Goal: Book appointment/travel/reservation

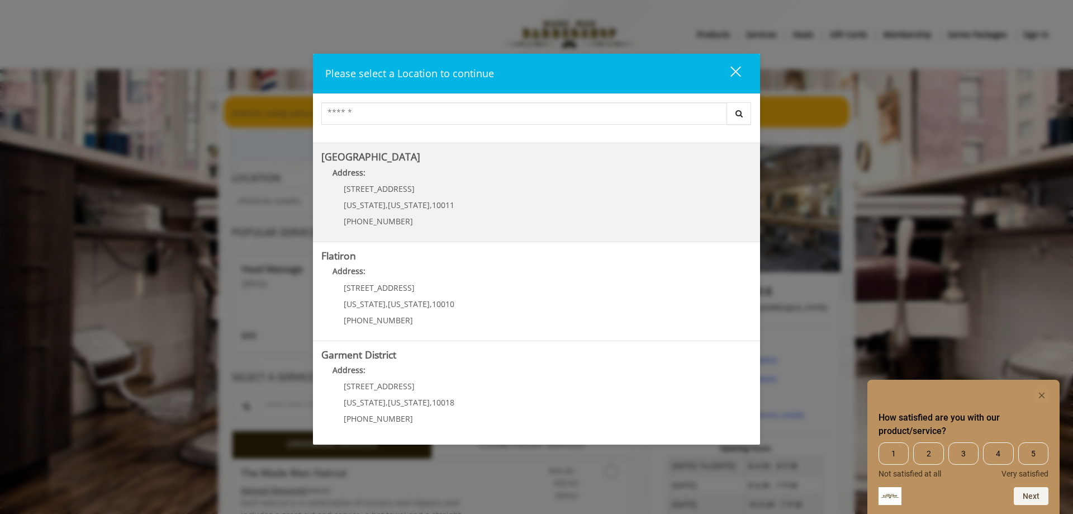
scroll to position [185, 0]
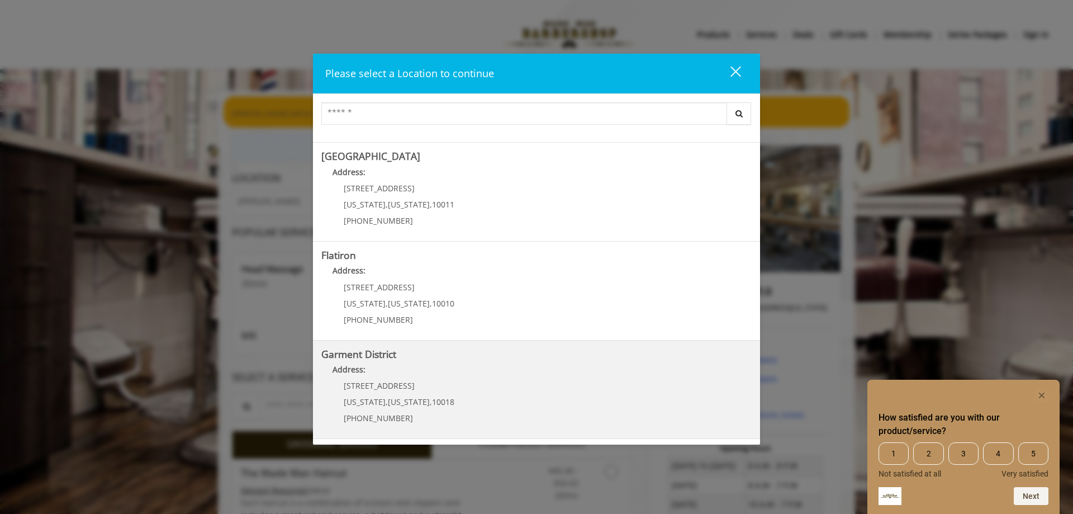
click at [555, 391] on District "Garment District Address: 1400 Broadway New York , New York , 10018 (212) 997-4…" at bounding box center [536, 390] width 430 height 82
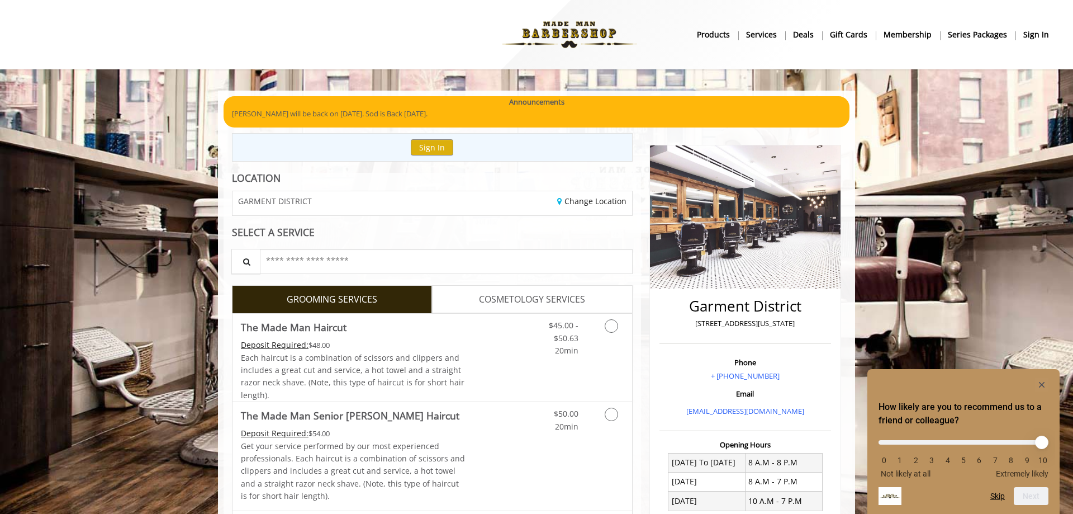
drag, startPoint x: 481, startPoint y: 373, endPoint x: 467, endPoint y: 180, distance: 193.9
click at [611, 322] on icon "Grooming services" at bounding box center [611, 325] width 13 height 13
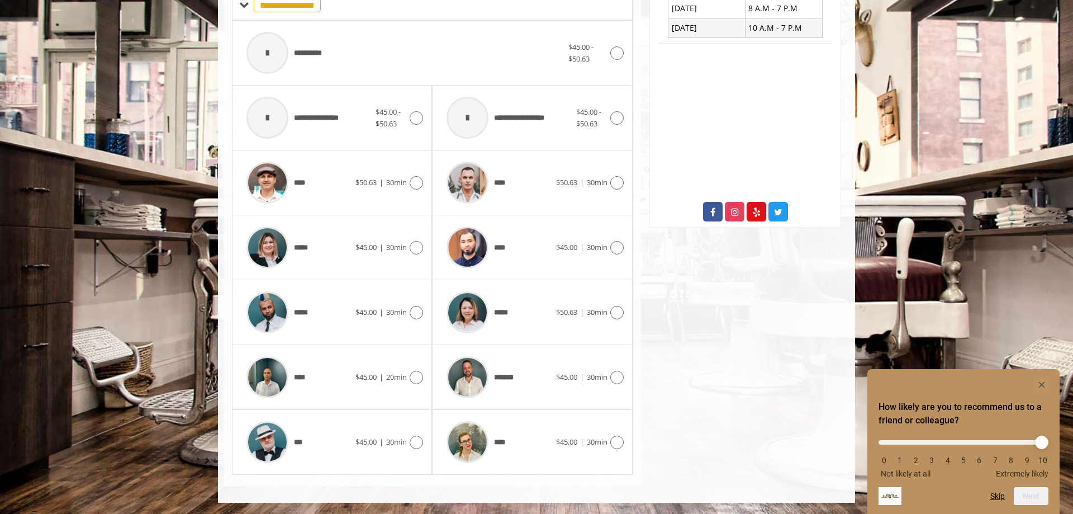
scroll to position [245, 0]
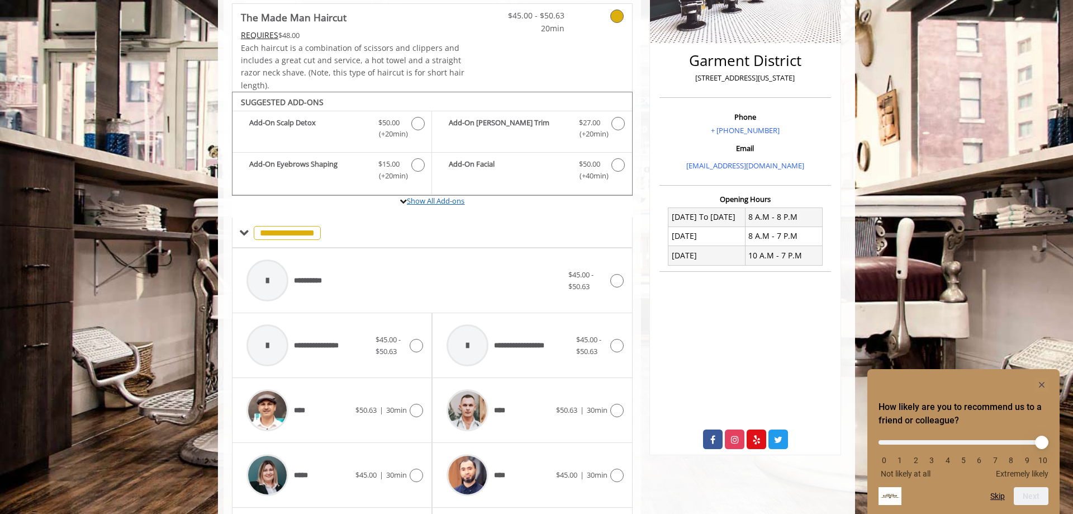
click at [449, 200] on link "Show All Add-ons" at bounding box center [436, 201] width 58 height 10
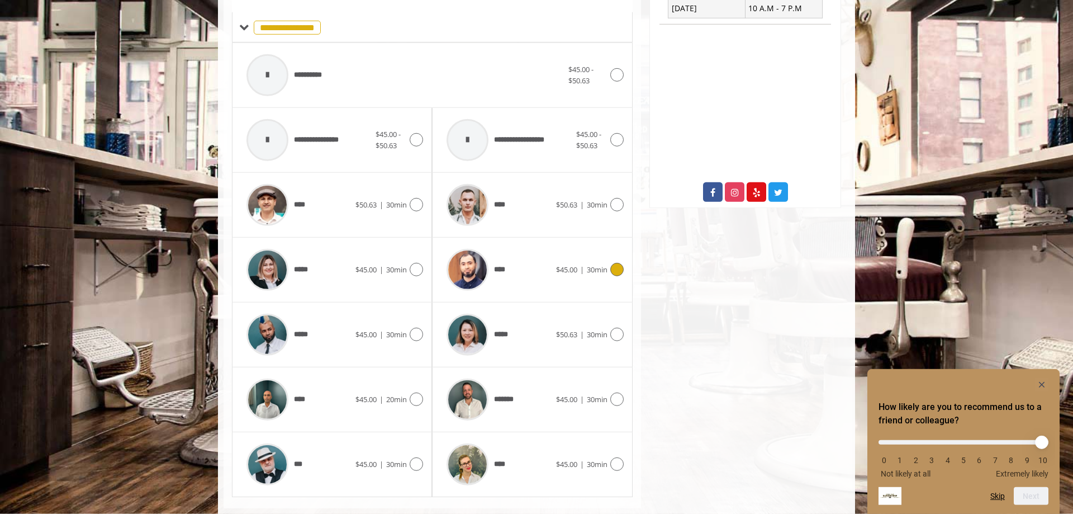
scroll to position [515, 0]
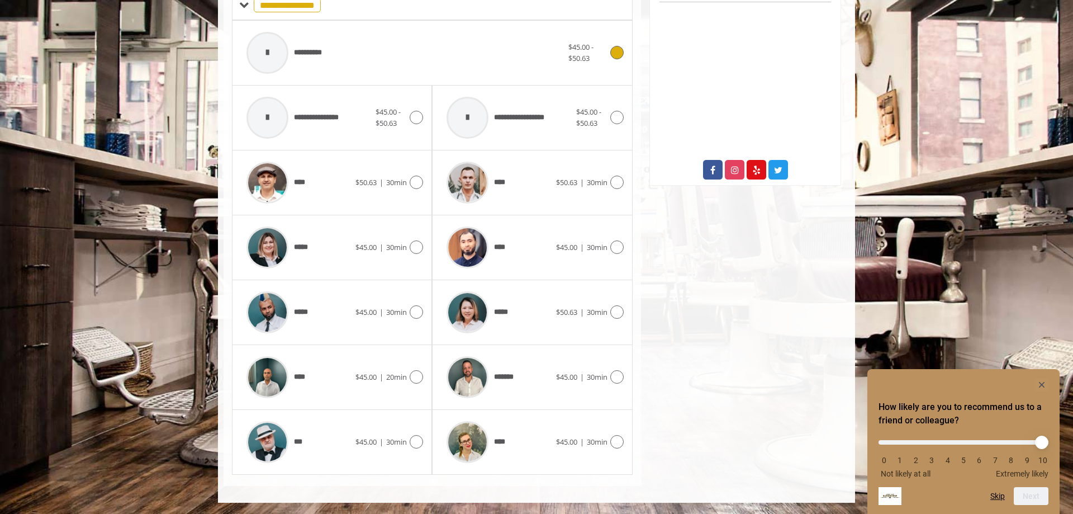
click at [623, 54] on icon at bounding box center [616, 52] width 13 height 13
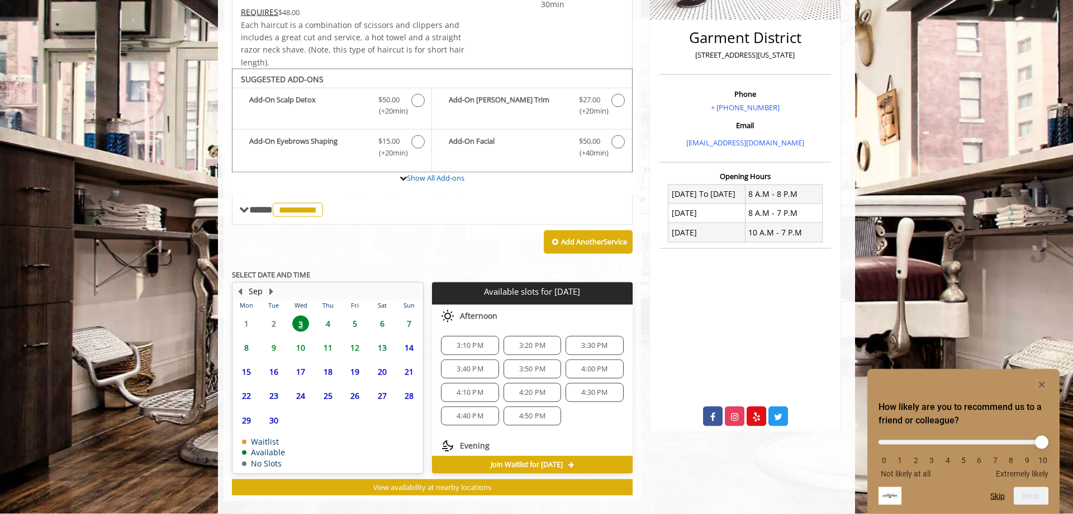
scroll to position [283, 0]
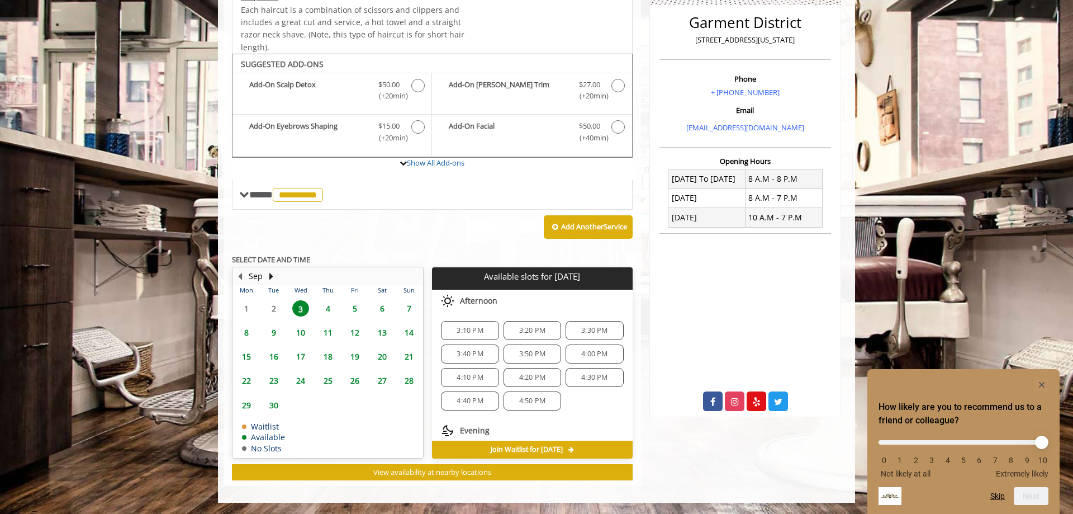
click at [329, 310] on span "4" at bounding box center [328, 308] width 17 height 16
click at [603, 378] on span "9:40 AM" at bounding box center [594, 377] width 26 height 9
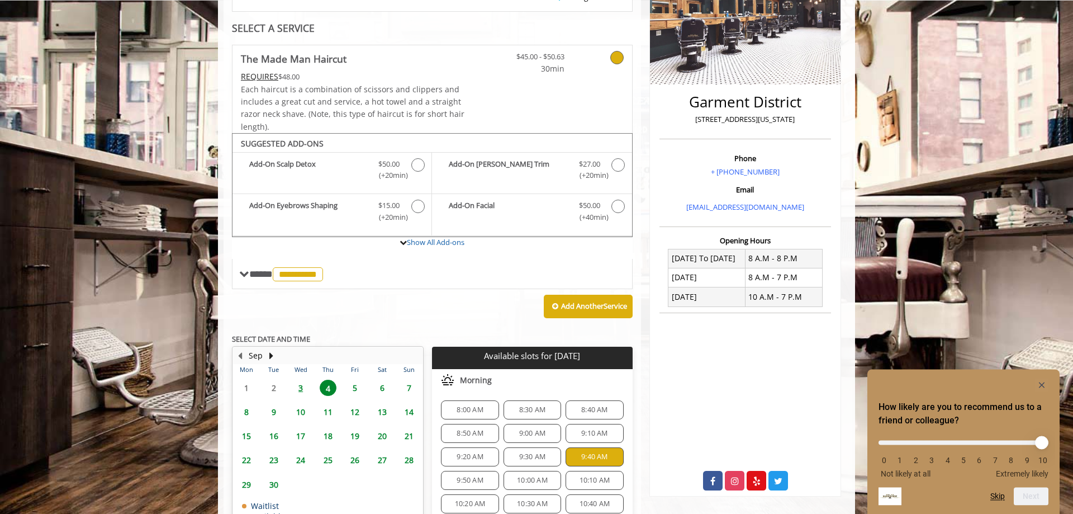
scroll to position [201, 0]
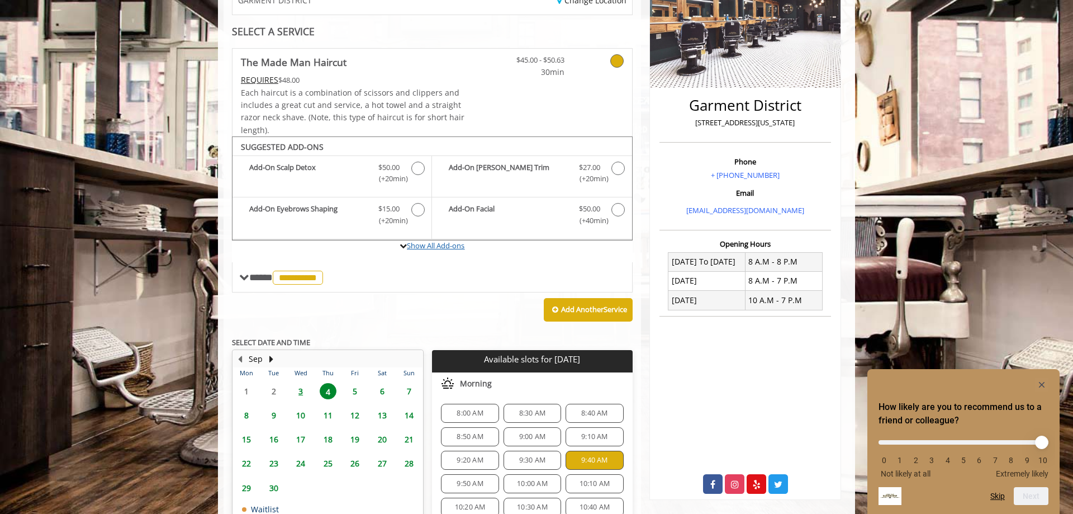
click at [425, 247] on link "Show All Add-ons" at bounding box center [436, 245] width 58 height 10
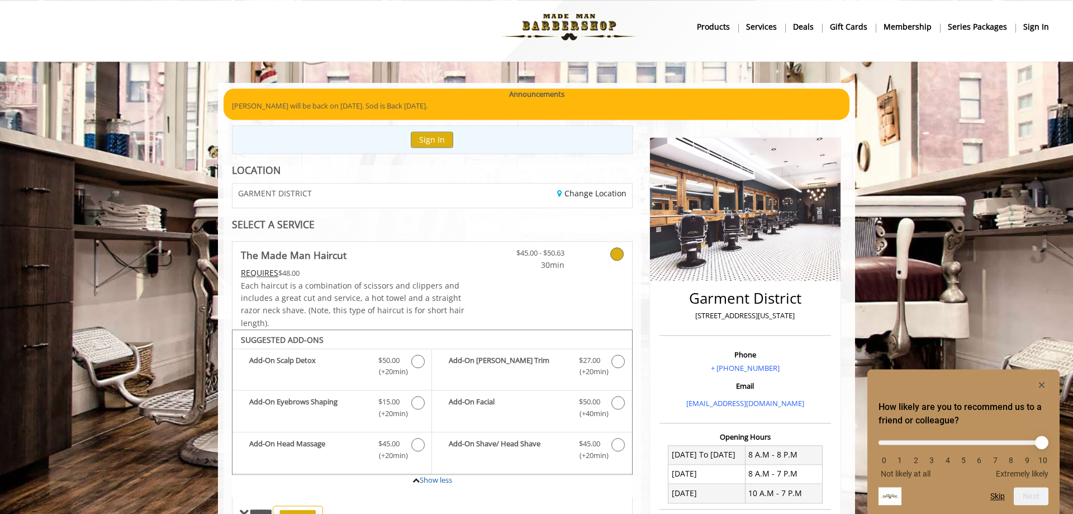
scroll to position [0, 0]
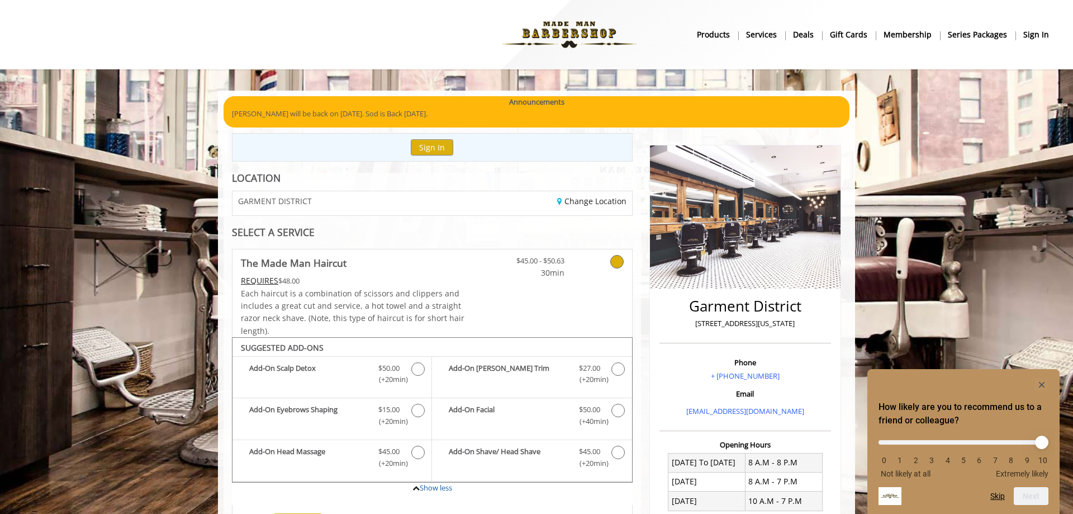
click at [759, 36] on b "Services" at bounding box center [761, 35] width 31 height 12
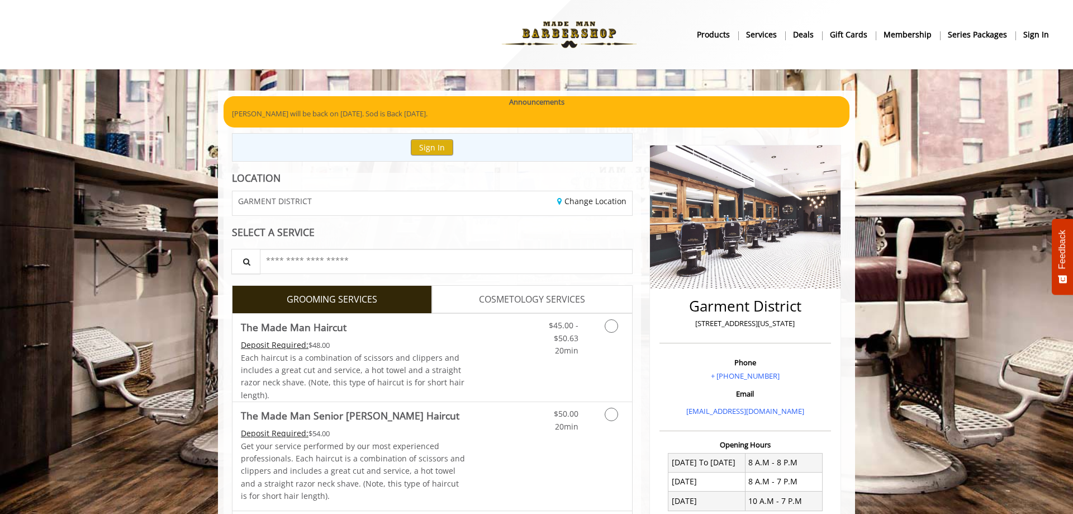
drag, startPoint x: 113, startPoint y: 404, endPoint x: 130, endPoint y: 124, distance: 280.6
click at [561, 28] on img at bounding box center [570, 34] width 154 height 61
